Goal: Task Accomplishment & Management: Complete application form

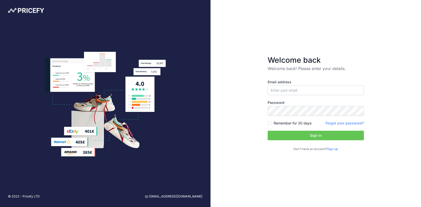
click at [336, 150] on link "Sign up" at bounding box center [332, 149] width 11 height 4
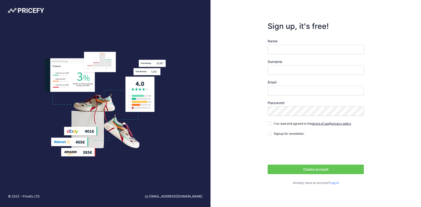
click at [309, 45] on input "Name" at bounding box center [315, 50] width 96 height 10
type input "Mehul"
click at [296, 72] on input "Surname" at bounding box center [315, 70] width 96 height 10
type input "Bhatnagar"
click at [291, 92] on input "Email" at bounding box center [315, 91] width 96 height 10
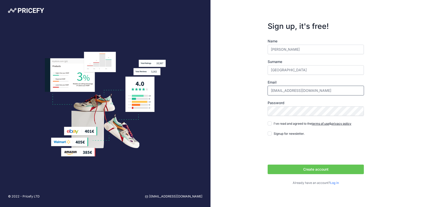
type input "[EMAIL_ADDRESS][DOMAIN_NAME]"
click at [269, 123] on input "I've read and agreed to the terms of use & privacy policy" at bounding box center [269, 123] width 4 height 4
checkbox input "true"
click at [309, 170] on button "Create account" at bounding box center [315, 169] width 96 height 10
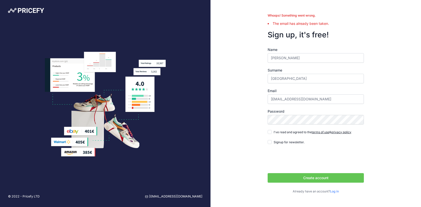
click at [334, 190] on link "Log in" at bounding box center [334, 191] width 9 height 4
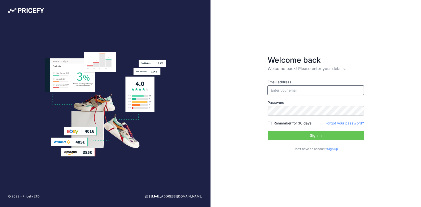
click at [292, 90] on input "email" at bounding box center [315, 90] width 96 height 10
type input "[EMAIL_ADDRESS][DOMAIN_NAME]"
click at [291, 136] on button "Sign in" at bounding box center [315, 135] width 96 height 10
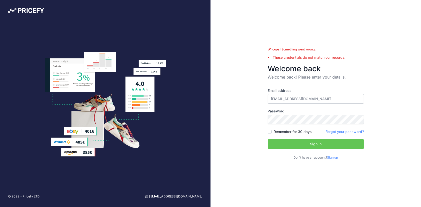
click at [286, 143] on button "Sign in" at bounding box center [315, 144] width 96 height 10
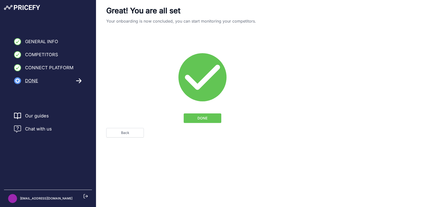
click at [197, 117] on span "DONE" at bounding box center [202, 117] width 10 height 5
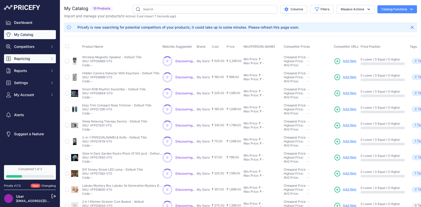
click at [36, 59] on span "Repricing" at bounding box center [30, 58] width 33 height 5
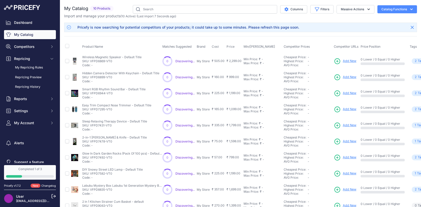
click at [66, 64] on td at bounding box center [67, 61] width 6 height 16
click at [66, 61] on input "checkbox" at bounding box center [67, 61] width 4 height 4
checkbox input "true"
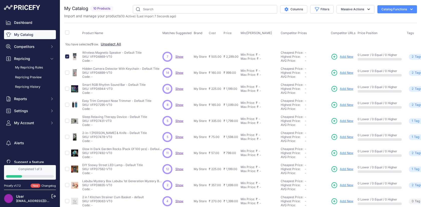
click at [180, 56] on span "Show" at bounding box center [179, 57] width 8 height 4
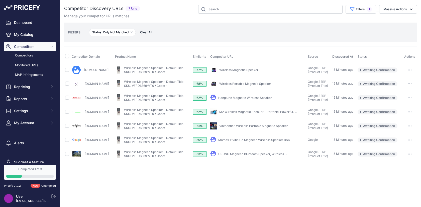
click at [28, 46] on span "Competitors" at bounding box center [30, 46] width 33 height 5
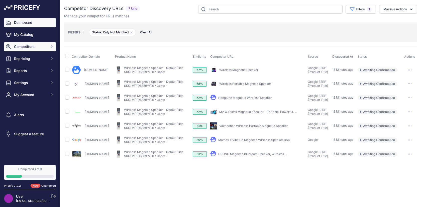
click at [23, 25] on link "Dashboard" at bounding box center [30, 22] width 52 height 9
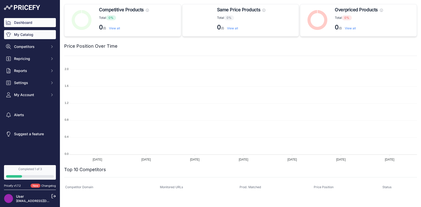
click at [26, 34] on link "My Catalog" at bounding box center [30, 34] width 52 height 9
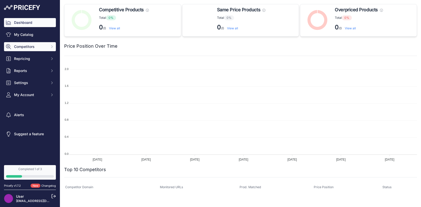
click at [28, 45] on span "Competitors" at bounding box center [30, 46] width 33 height 5
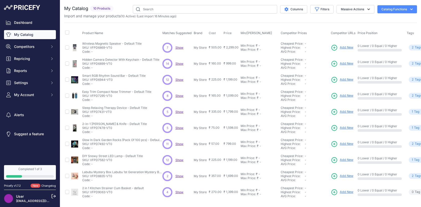
click at [179, 191] on span "Show" at bounding box center [179, 192] width 8 height 4
click at [179, 176] on span "Show" at bounding box center [179, 176] width 8 height 4
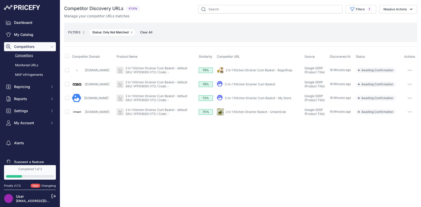
click at [95, 98] on link "[DOMAIN_NAME]" at bounding box center [96, 98] width 24 height 4
click at [97, 83] on link "Casacollections.in" at bounding box center [97, 84] width 24 height 4
click at [91, 110] on link "Theurbangrab.in" at bounding box center [97, 112] width 24 height 4
click at [131, 73] on link "SKU: VFPD9063-VT0 / Code: -" at bounding box center [146, 72] width 43 height 4
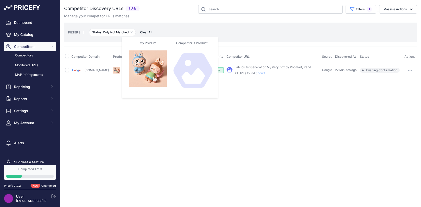
click at [113, 69] on img at bounding box center [116, 70] width 7 height 7
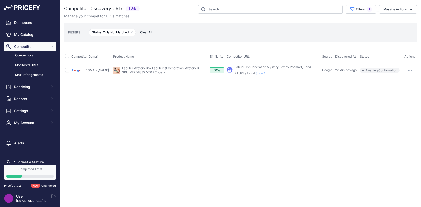
click at [99, 71] on link "Google.co.in" at bounding box center [96, 70] width 24 height 4
click at [177, 68] on link "Labubu Mystery Box Labubu 1st Generation Mystery Box - Default Title" at bounding box center [172, 68] width 101 height 4
click at [239, 67] on link "Labubu 1st Generation Mystery Box by Popmart, Random Color Labubu Dolls, High-Q…" at bounding box center [303, 67] width 139 height 4
